Goal: Communication & Community: Answer question/provide support

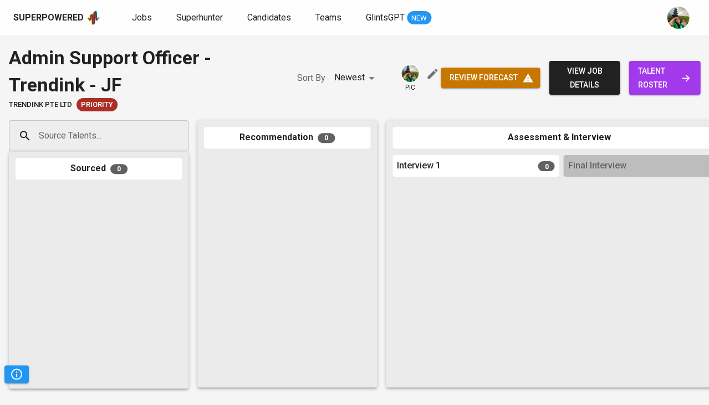
scroll to position [0, 611]
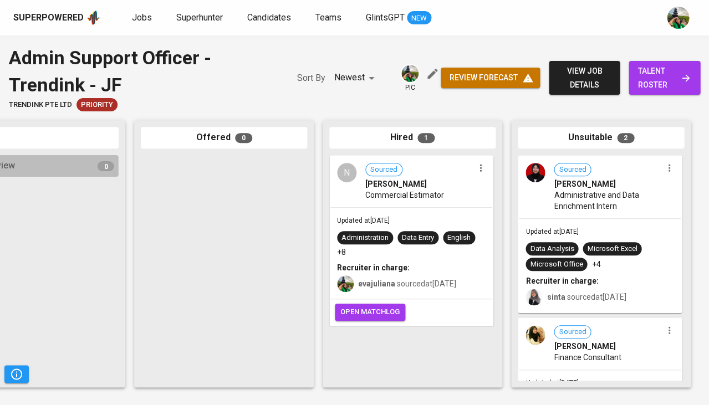
click at [147, 18] on span "Jobs" at bounding box center [142, 17] width 20 height 11
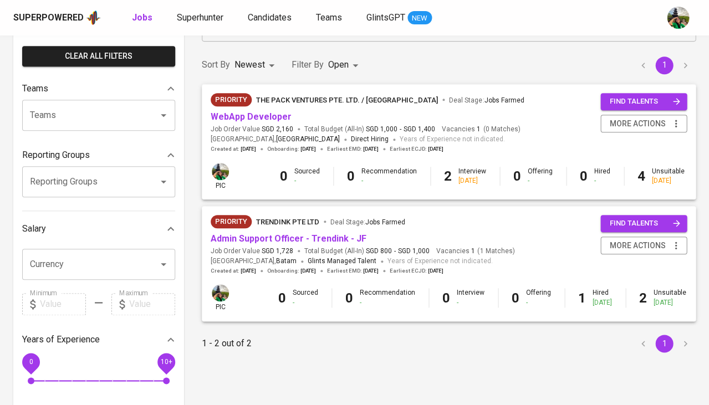
scroll to position [80, 0]
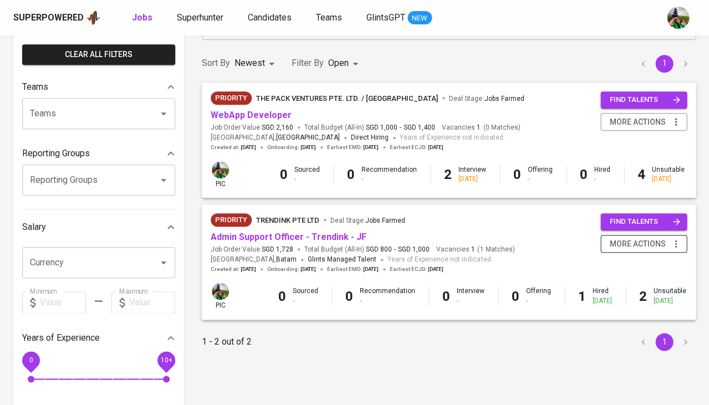
click at [673, 239] on icon "button" at bounding box center [675, 243] width 11 height 11
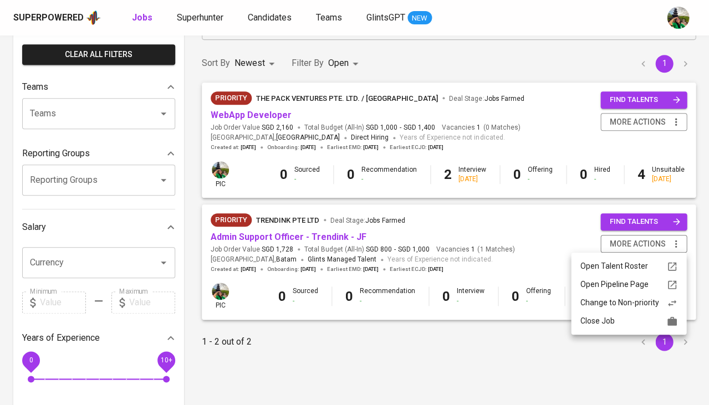
click at [636, 321] on div "Close Job" at bounding box center [629, 321] width 98 height 12
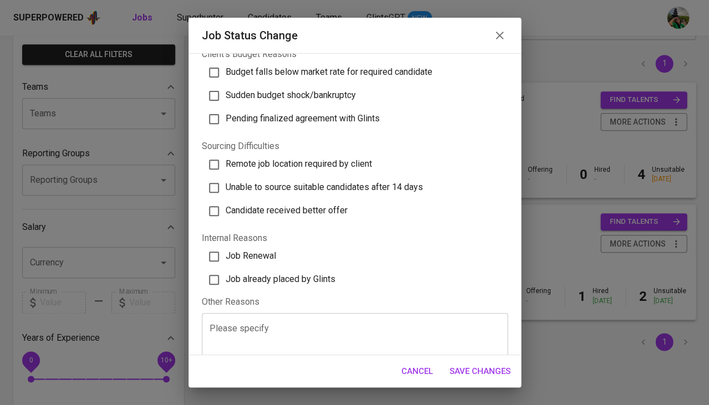
scroll to position [299, 0]
click at [309, 274] on span "Job already placed by Glints" at bounding box center [281, 279] width 110 height 11
click at [226, 269] on input "Job already placed by Glints" at bounding box center [213, 280] width 23 height 23
checkbox input "true"
click at [490, 367] on span "Save Changes" at bounding box center [479, 371] width 61 height 14
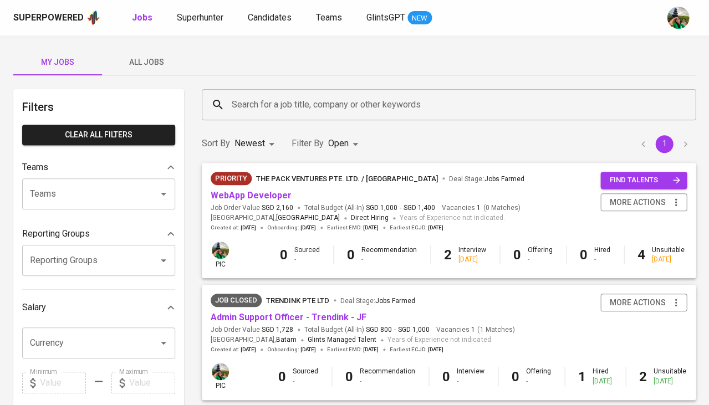
scroll to position [0, 0]
click at [157, 53] on button "All Jobs" at bounding box center [146, 62] width 89 height 27
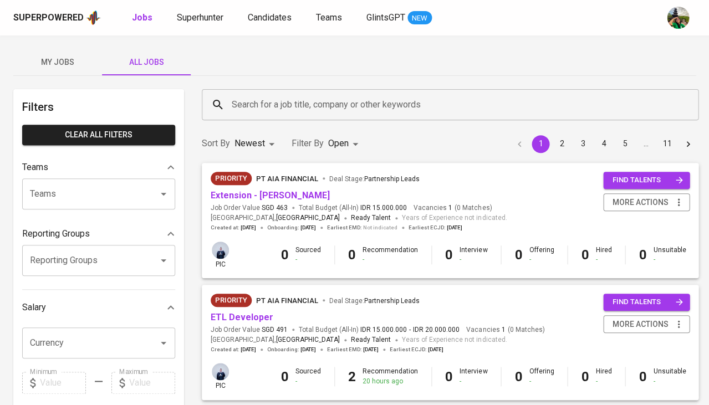
click at [248, 98] on input "Search for a job title, company or other keywords" at bounding box center [453, 104] width 448 height 21
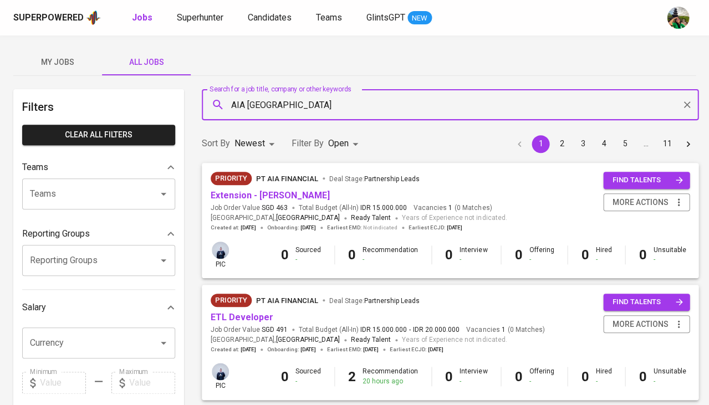
type input "AIA Singapore"
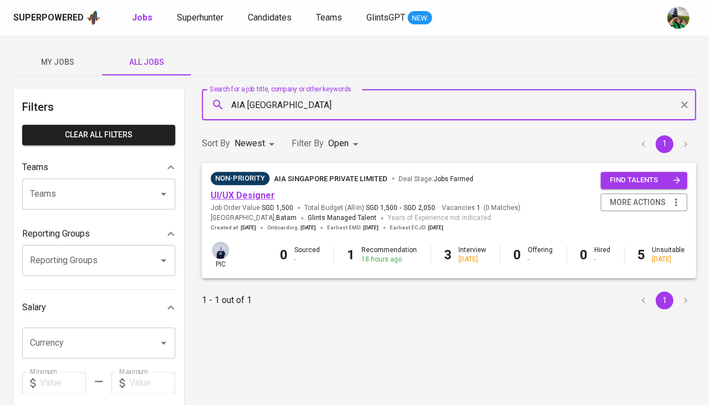
click at [243, 196] on link "UI/UX Designer" at bounding box center [243, 195] width 64 height 11
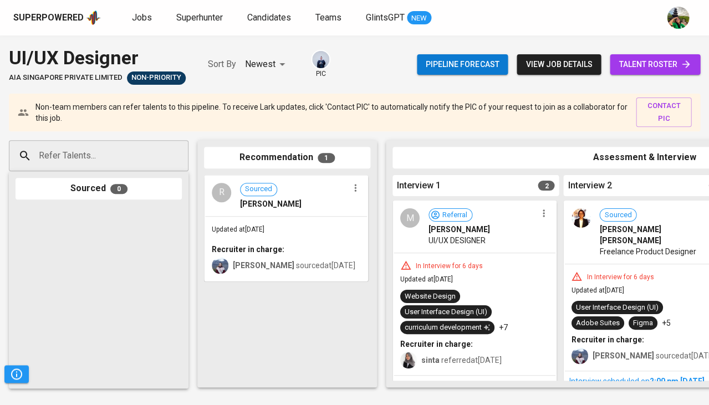
click at [126, 153] on input "Refer Talents..." at bounding box center [94, 155] width 116 height 21
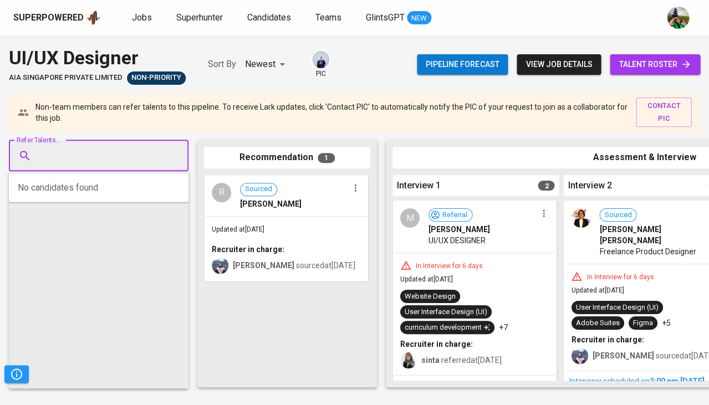
paste input "ezarmega@gmail.com"
type input "ezarmega@gmail.com"
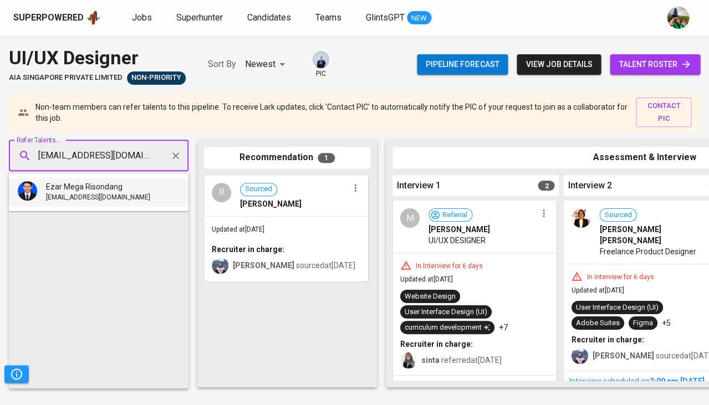
click at [126, 199] on li "Ezar Mega Risondang ezarmega@gmail.com" at bounding box center [99, 192] width 180 height 29
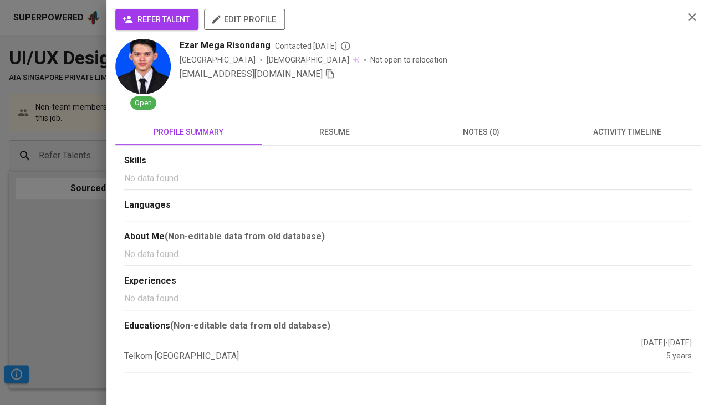
click at [183, 19] on span "refer talent" at bounding box center [156, 20] width 65 height 14
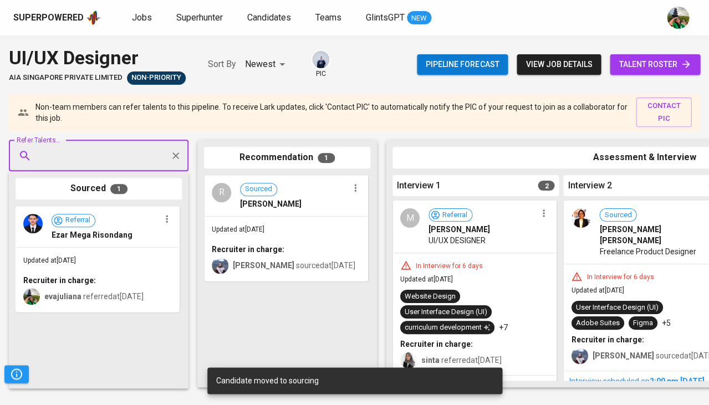
paste input "hamzhyatinnov@gmail.com"
type input "hamzhyatinnov@gmail.com"
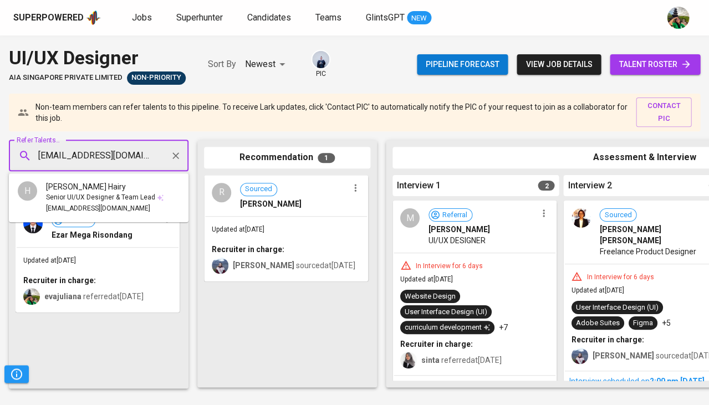
click at [89, 193] on span "Senior UI/UX Designer & Team Lead" at bounding box center [100, 197] width 109 height 11
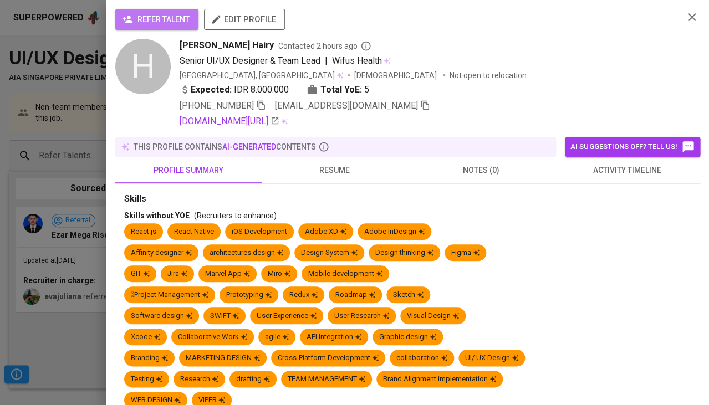
click at [153, 24] on span "refer talent" at bounding box center [156, 20] width 65 height 14
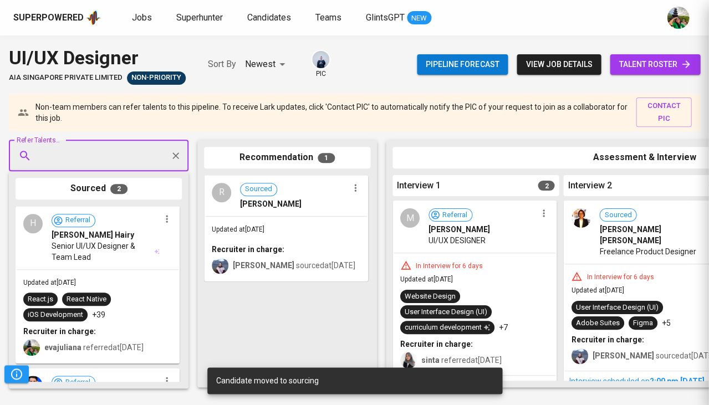
click at [162, 22] on div "Jobs Superhunter Candidates Teams GlintsGPT NEW" at bounding box center [281, 18] width 299 height 14
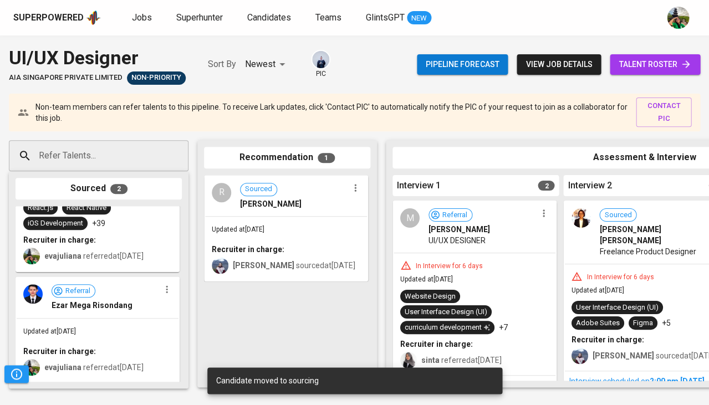
scroll to position [91, 0]
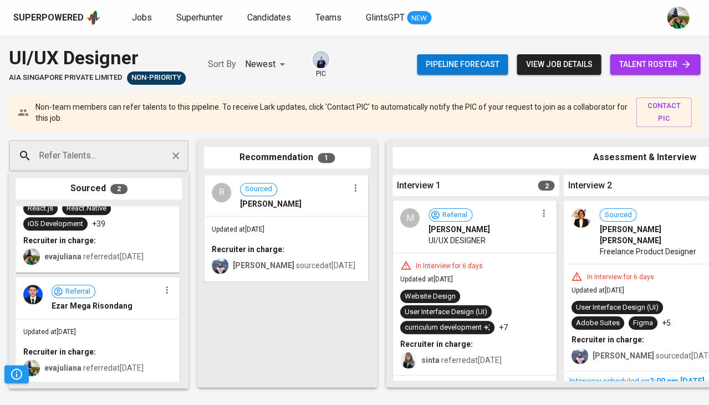
click at [105, 168] on div "Refer Talents..." at bounding box center [99, 155] width 180 height 31
paste input "[EMAIL_ADDRESS][DOMAIN_NAME]"
type input "[EMAIL_ADDRESS][DOMAIN_NAME]"
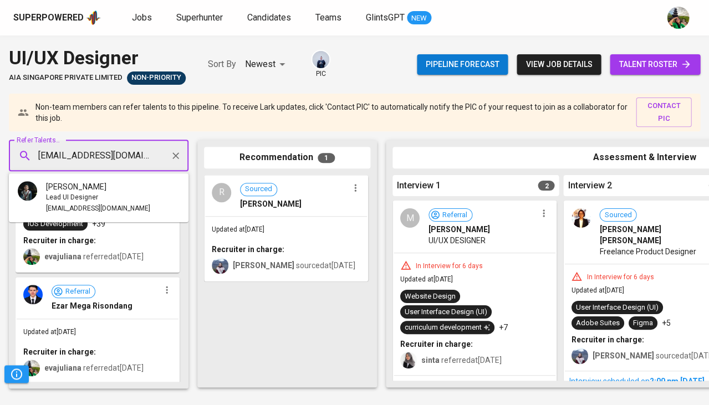
click at [93, 194] on span "Lead UI Designer" at bounding box center [72, 197] width 52 height 11
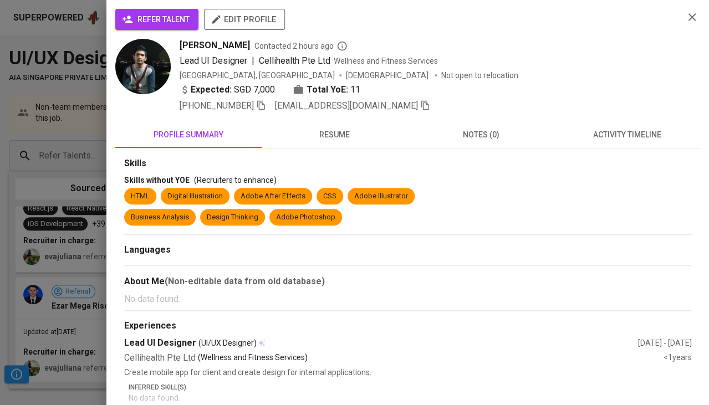
click at [140, 17] on span "refer talent" at bounding box center [156, 20] width 65 height 14
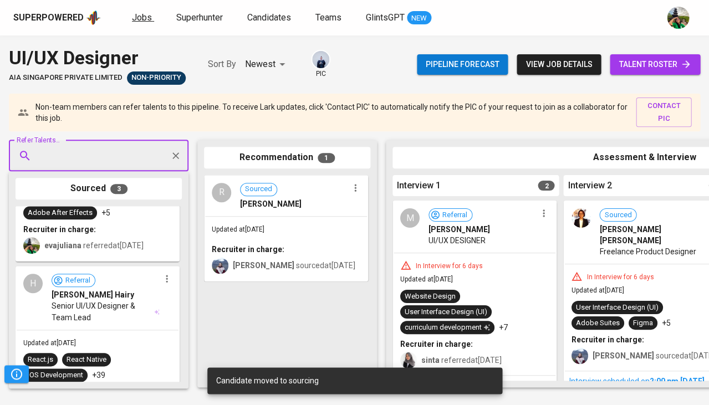
click at [141, 17] on span "Jobs" at bounding box center [142, 17] width 20 height 11
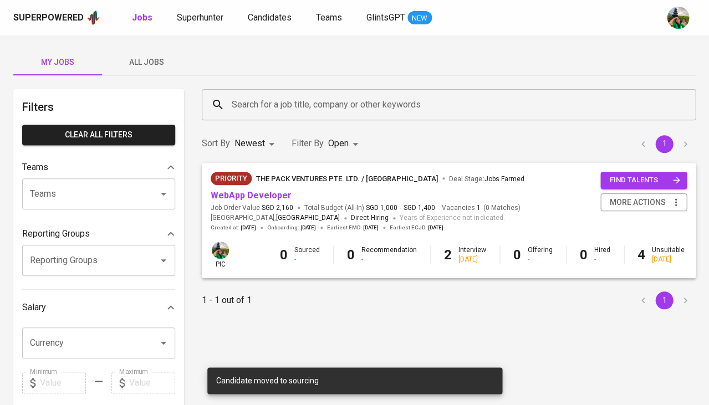
click at [155, 63] on span "All Jobs" at bounding box center [146, 62] width 75 height 14
